Goal: Check status: Check status

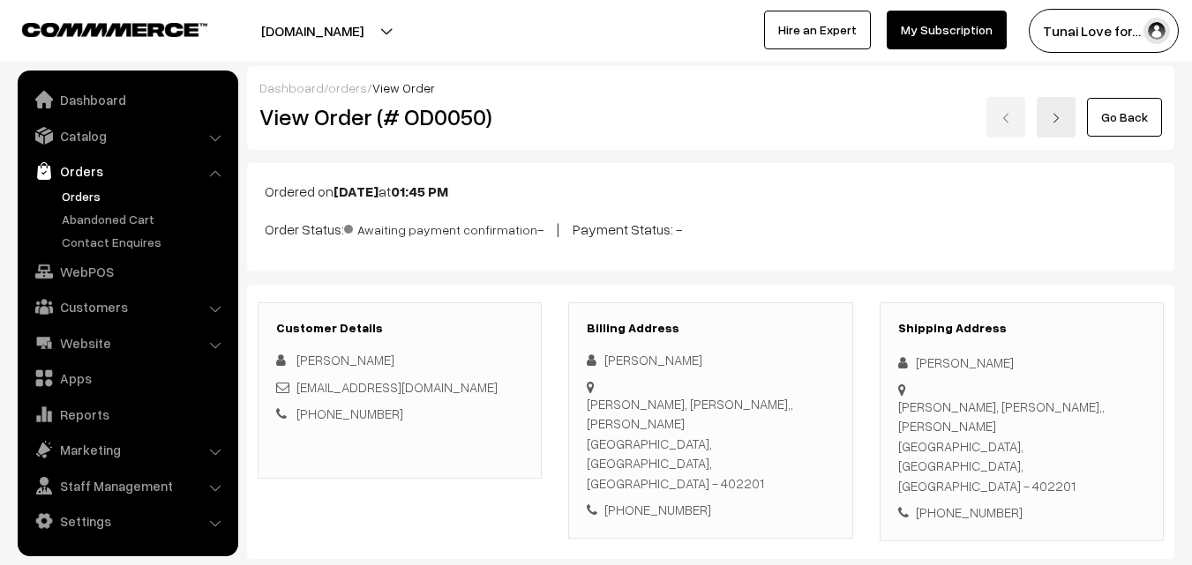
click at [78, 194] on link "Orders" at bounding box center [144, 196] width 175 height 19
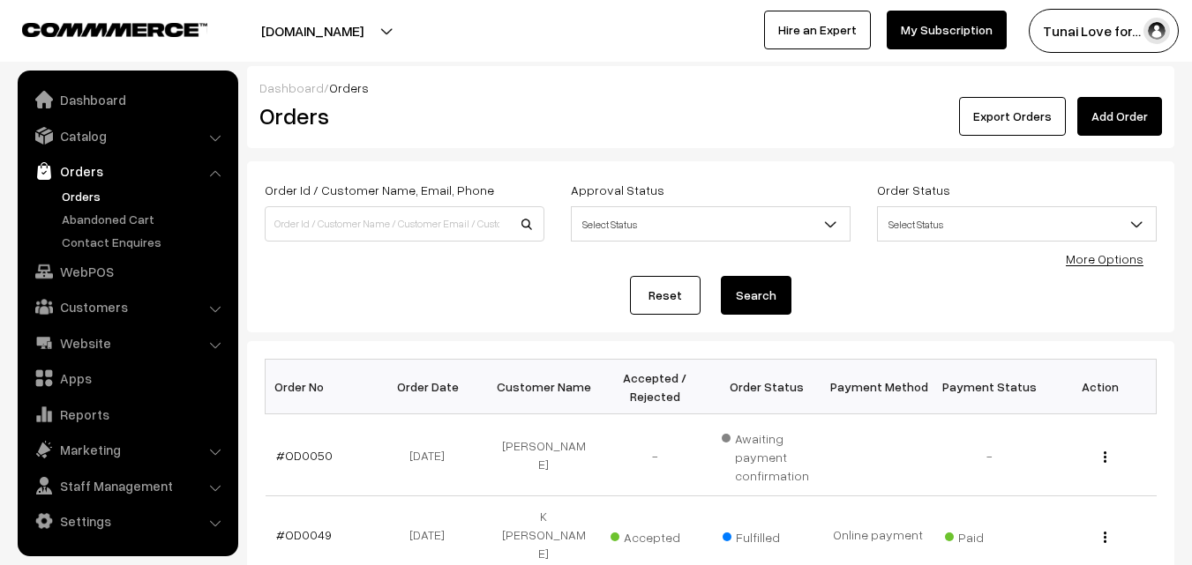
click at [78, 194] on link "Orders" at bounding box center [144, 196] width 175 height 19
